Goal: Navigation & Orientation: Understand site structure

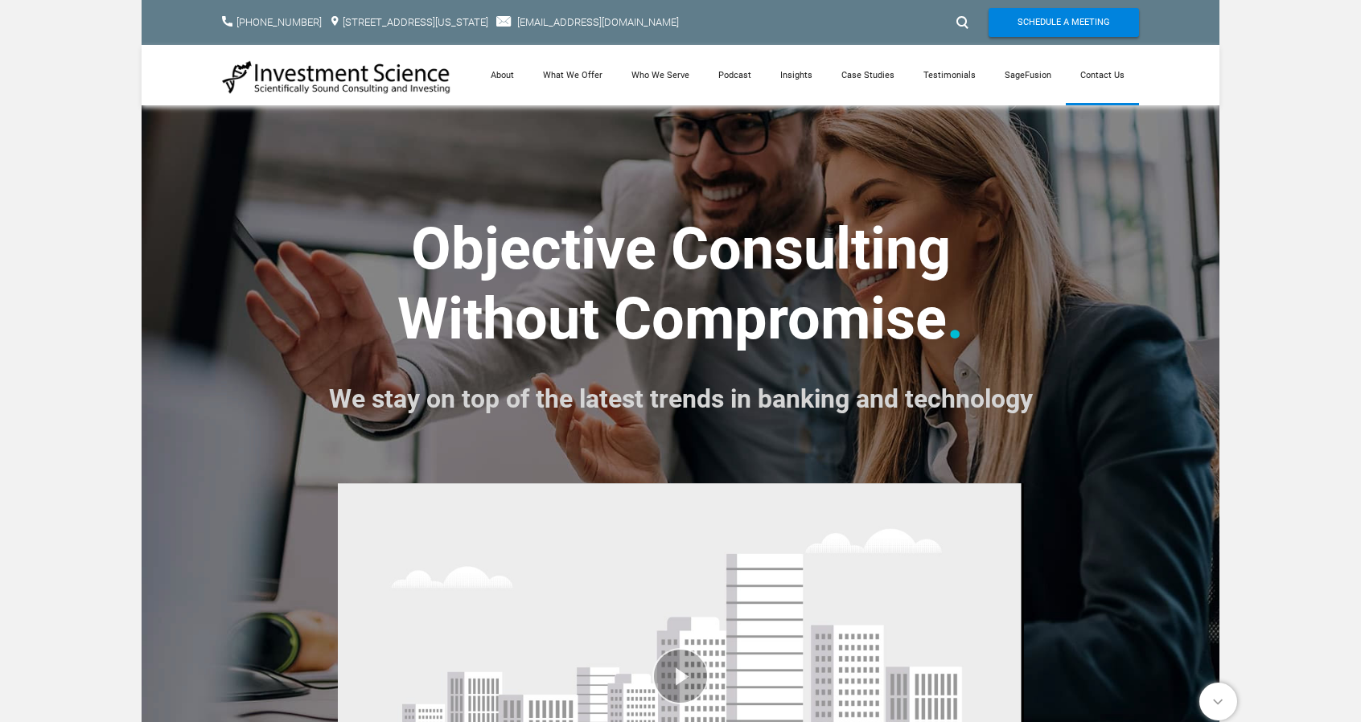
click at [1100, 68] on link "Contact Us" at bounding box center [1102, 75] width 73 height 60
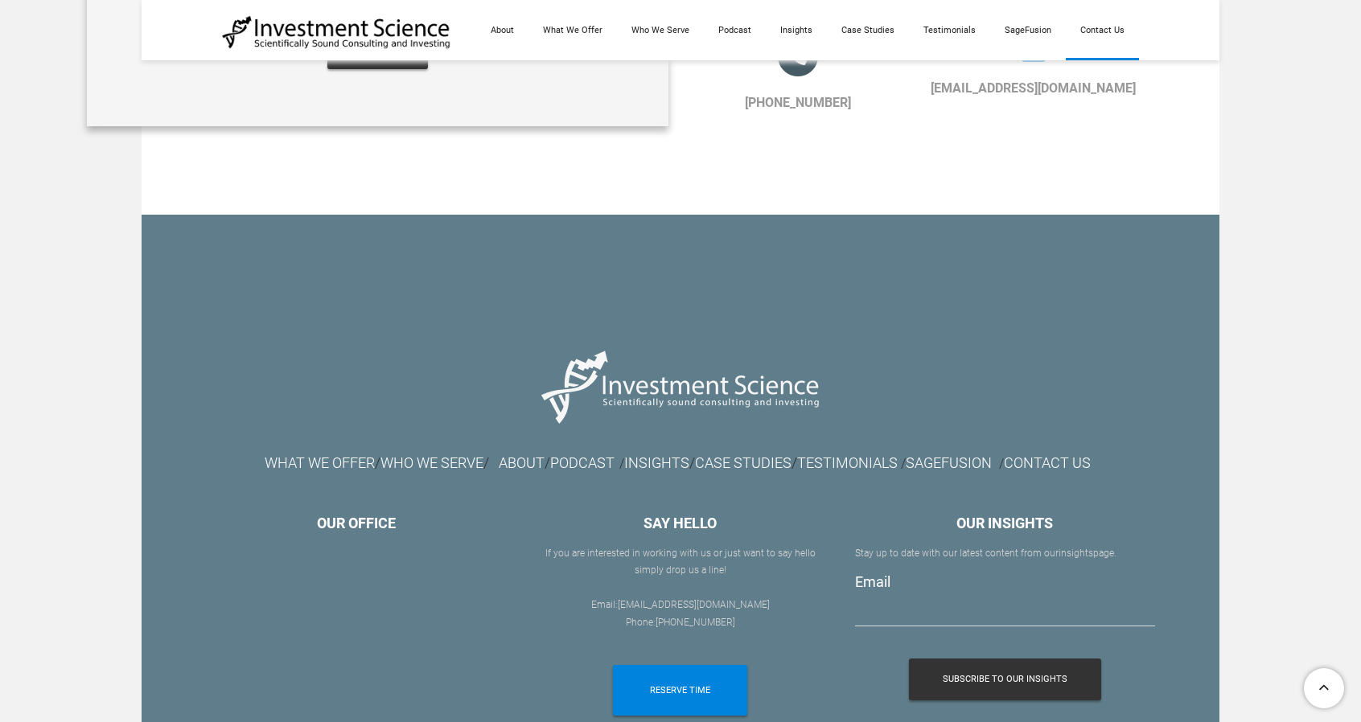
scroll to position [1698, 0]
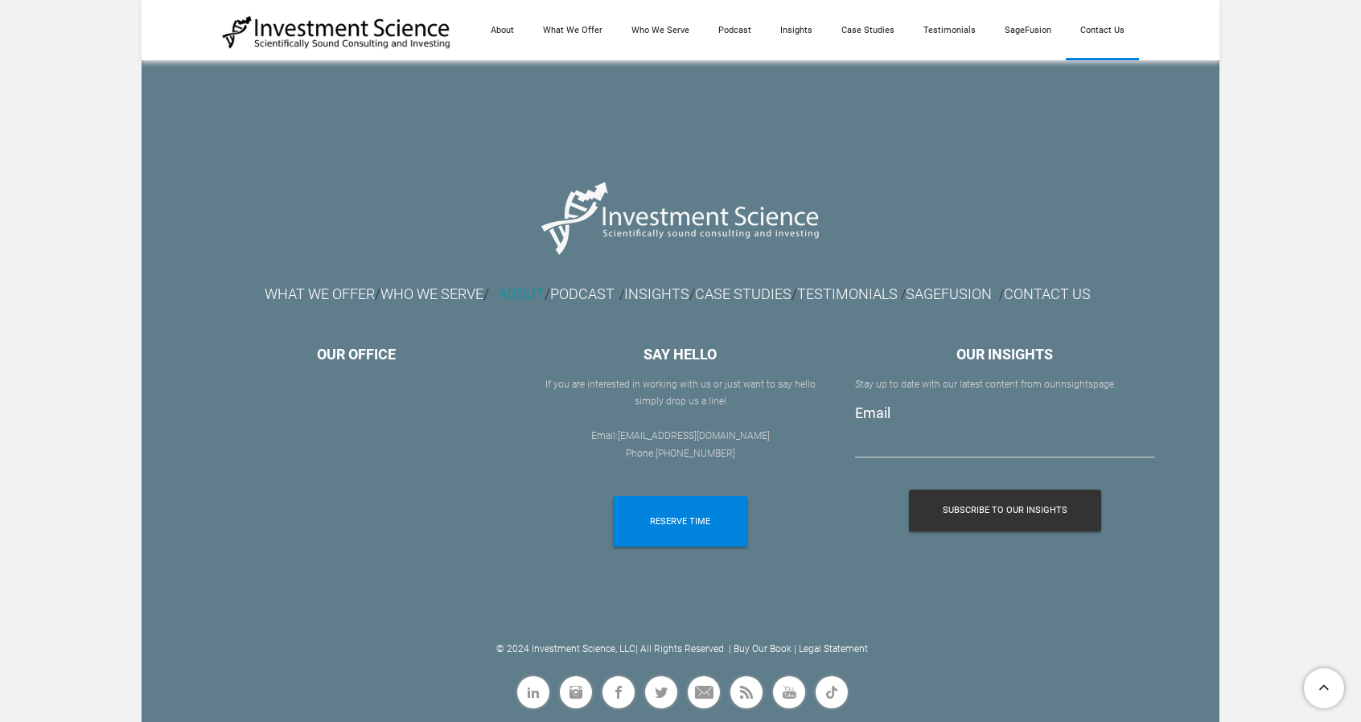
click at [499, 288] on link "ABOUT" at bounding box center [522, 294] width 46 height 17
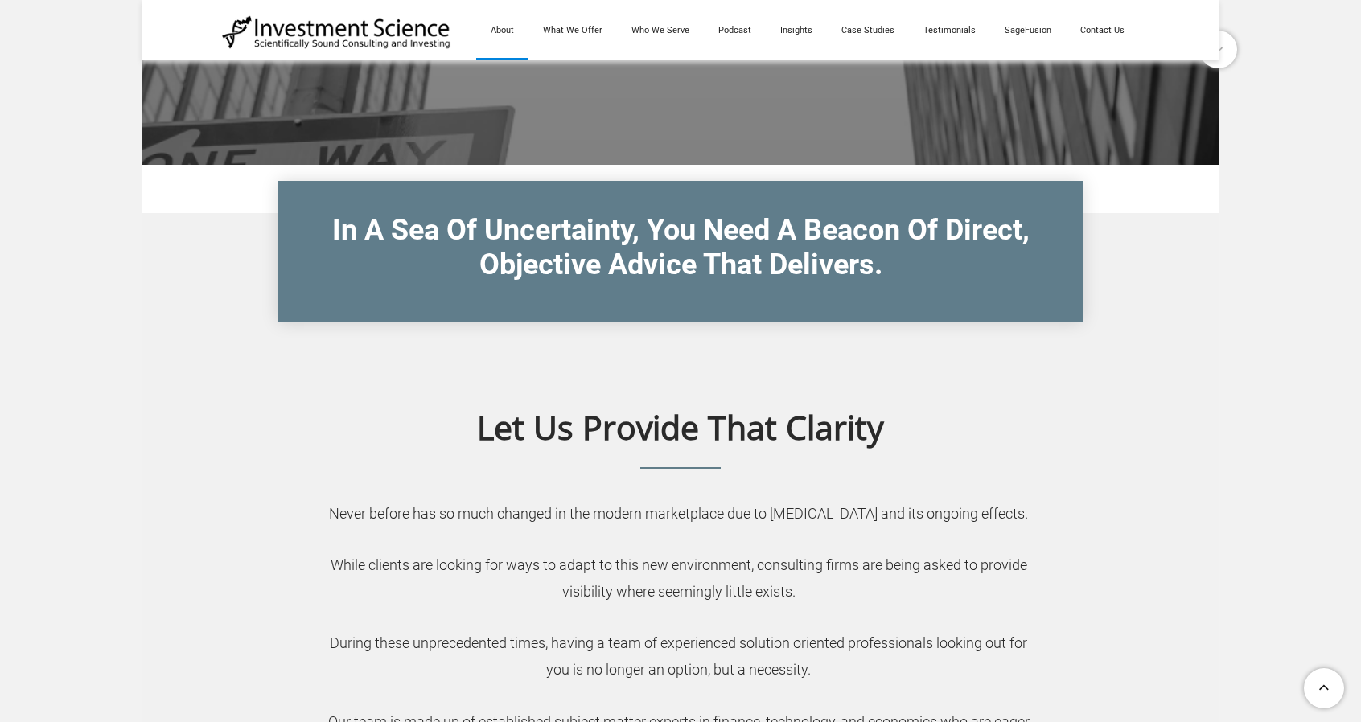
scroll to position [322, 0]
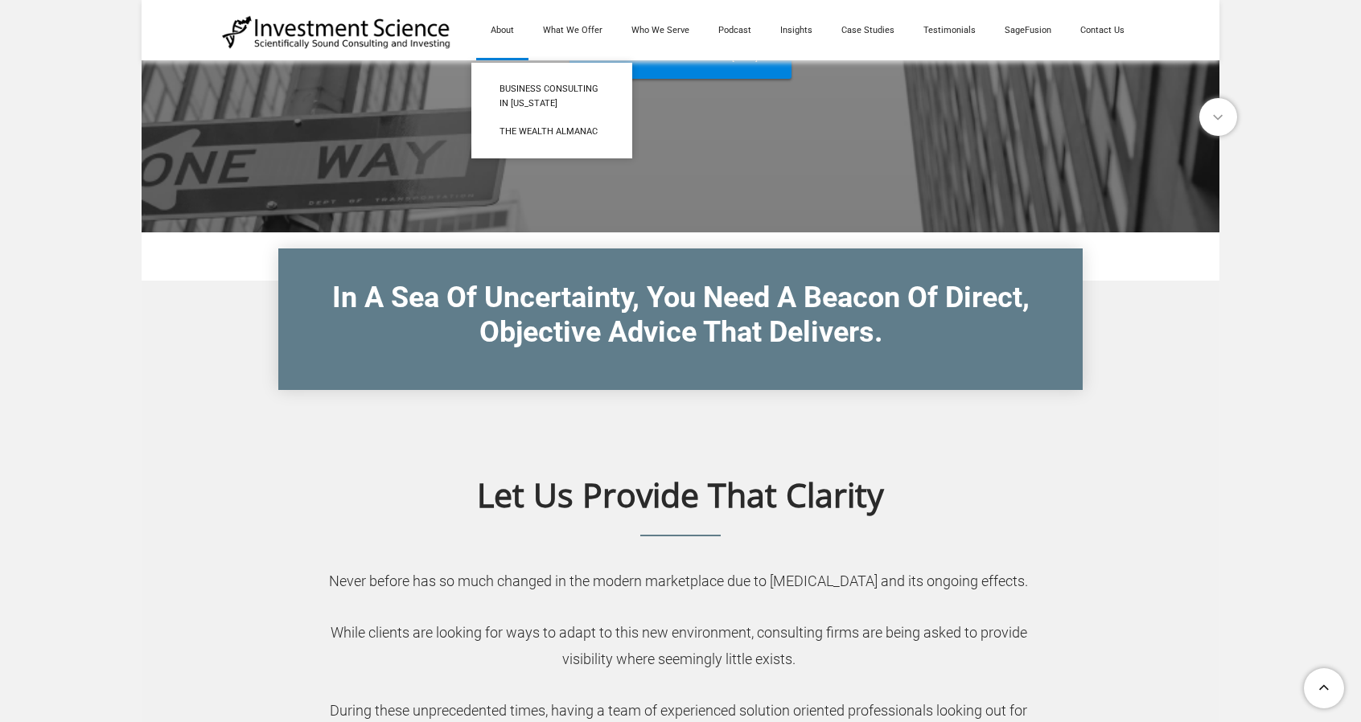
click at [497, 30] on link "About" at bounding box center [502, 30] width 52 height 60
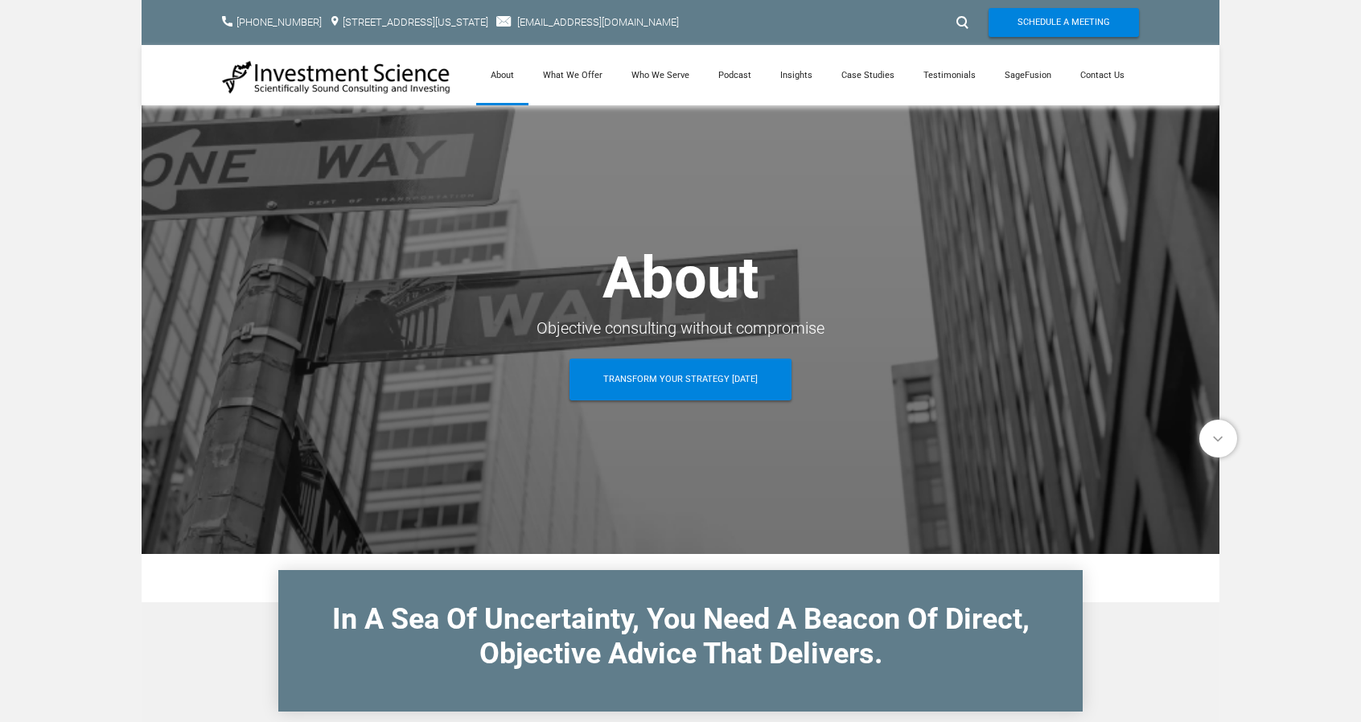
click at [488, 28] on link "[STREET_ADDRESS][US_STATE]​" at bounding box center [416, 22] width 146 height 12
click at [591, 68] on link "What We Offer" at bounding box center [573, 75] width 88 height 60
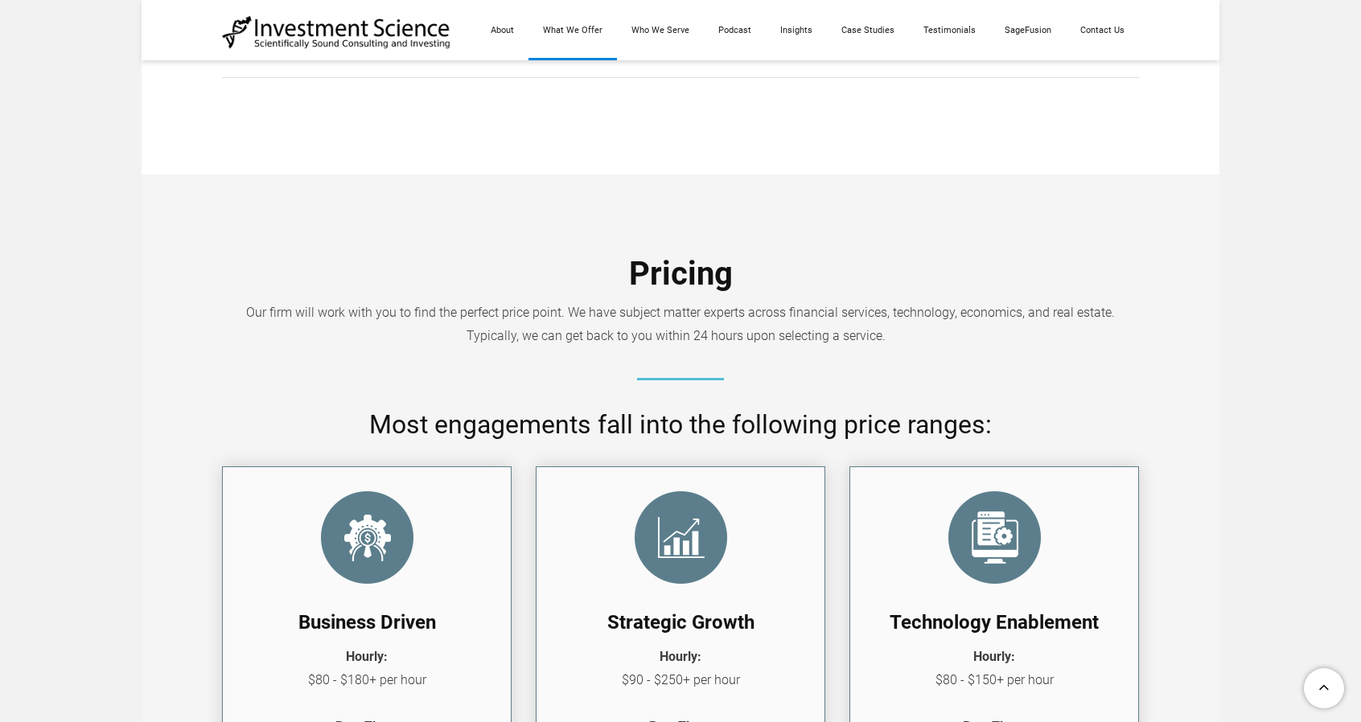
scroll to position [965, 0]
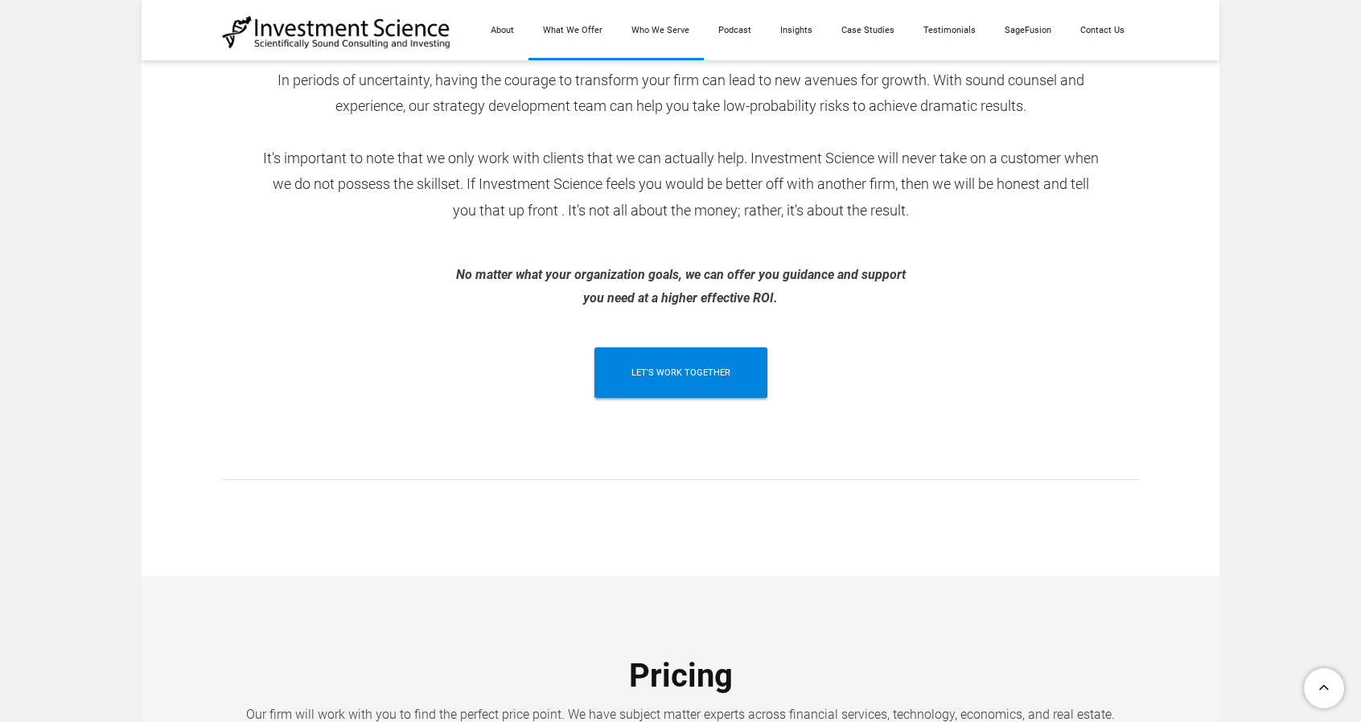
click at [677, 19] on link "Who We Serve" at bounding box center [660, 30] width 87 height 60
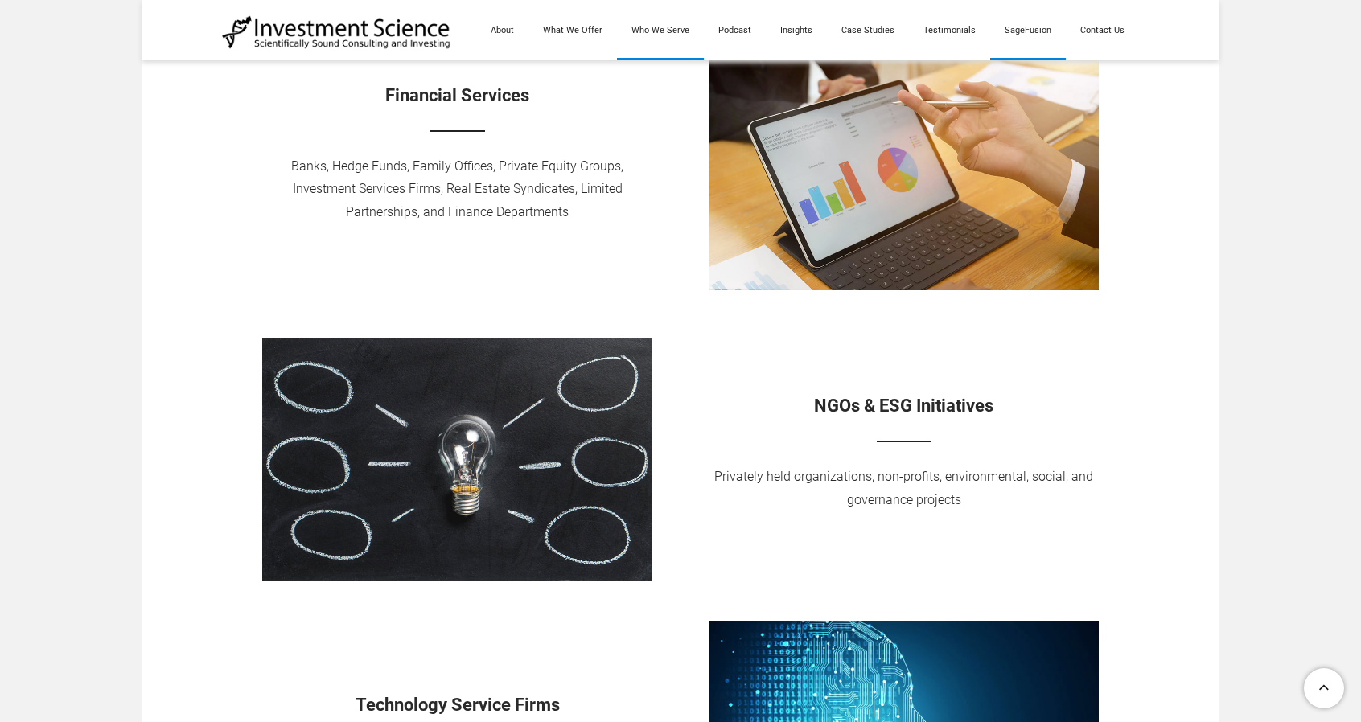
scroll to position [644, 0]
